Goal: Browse casually

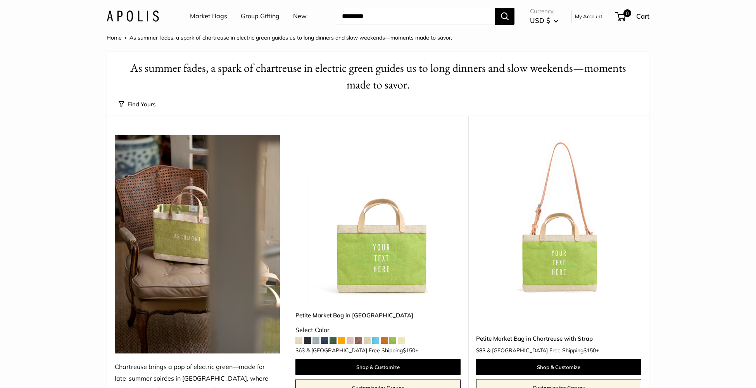
click at [152, 23] on div "Market Bags Group Gifting New Need help? Text Us: 20919 [EMAIL_ADDRESS][DOMAIN_…" at bounding box center [378, 16] width 543 height 25
click at [152, 17] on img at bounding box center [133, 15] width 52 height 11
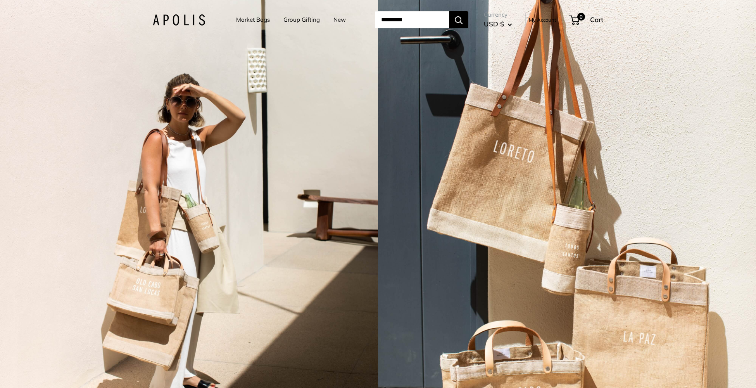
click at [376, 160] on div "2 / 7" at bounding box center [189, 194] width 378 height 388
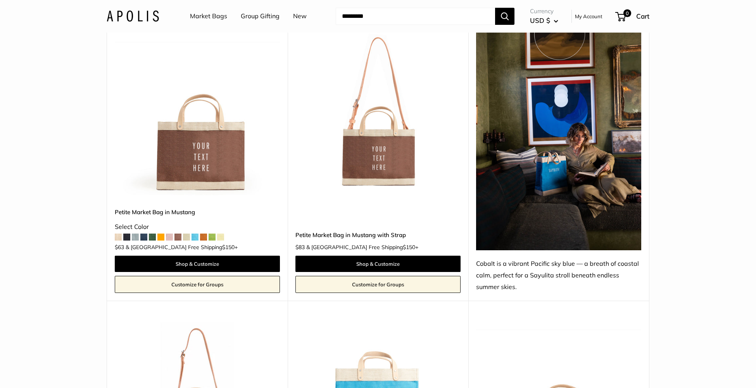
scroll to position [1958, 0]
